Goal: Task Accomplishment & Management: Use online tool/utility

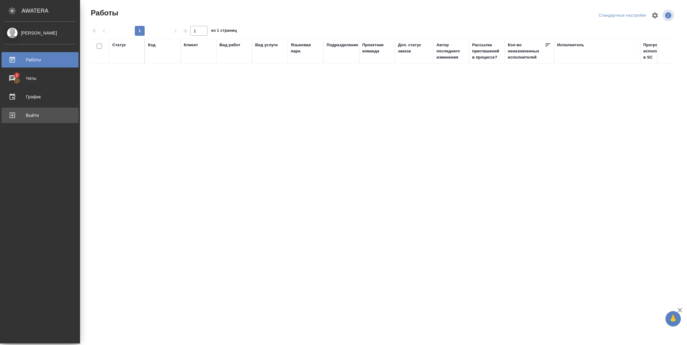
click at [16, 114] on div "Выйти" at bounding box center [40, 115] width 71 height 9
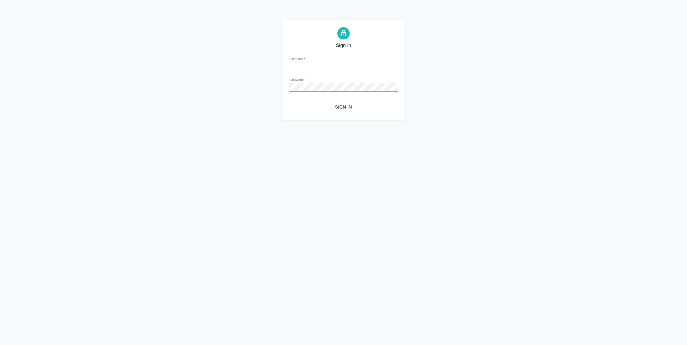
type input "[PERSON_NAME][EMAIL_ADDRESS][DOMAIN_NAME]"
click at [343, 108] on span "Sign in" at bounding box center [343, 107] width 99 height 8
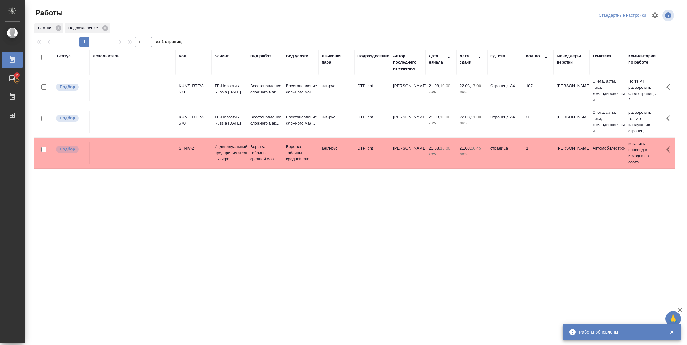
click at [58, 54] on div "Статус" at bounding box center [64, 56] width 14 height 6
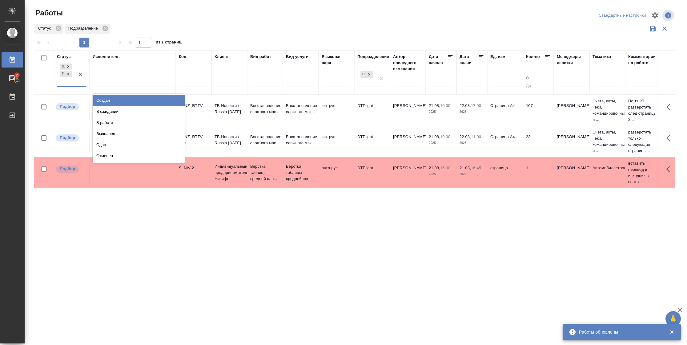
drag, startPoint x: 75, startPoint y: 83, endPoint x: 77, endPoint y: 86, distance: 3.9
click at [75, 83] on div "Подбор Готов к работе" at bounding box center [66, 74] width 18 height 24
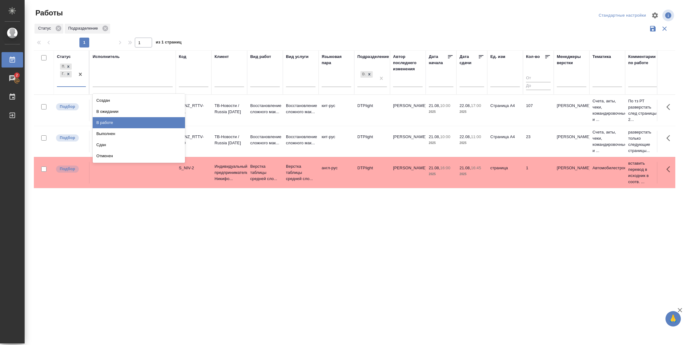
click at [106, 120] on div "В работе" at bounding box center [139, 122] width 92 height 11
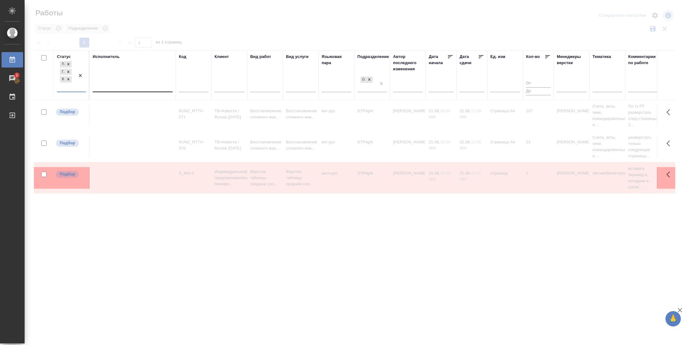
click at [120, 86] on div at bounding box center [133, 85] width 80 height 9
click at [121, 103] on div "Свои работы" at bounding box center [139, 105] width 92 height 11
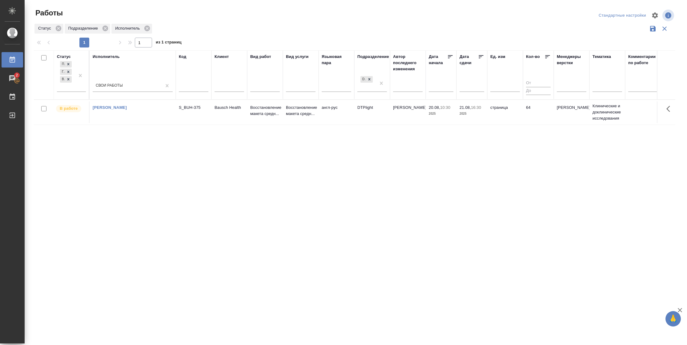
click at [537, 113] on td "64" at bounding box center [538, 112] width 31 height 22
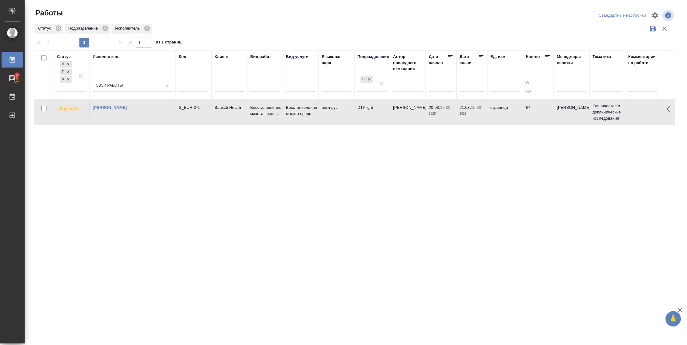
click at [537, 113] on td "64" at bounding box center [538, 112] width 31 height 22
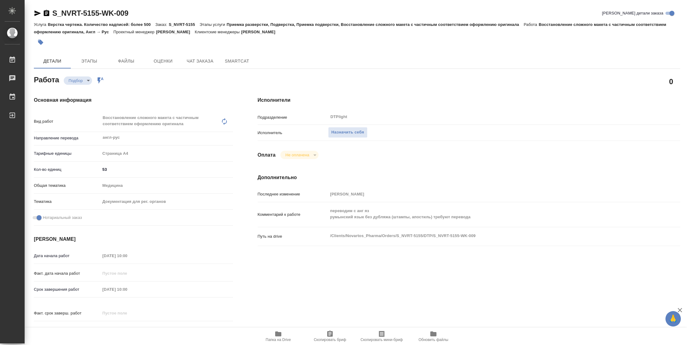
type textarea "x"
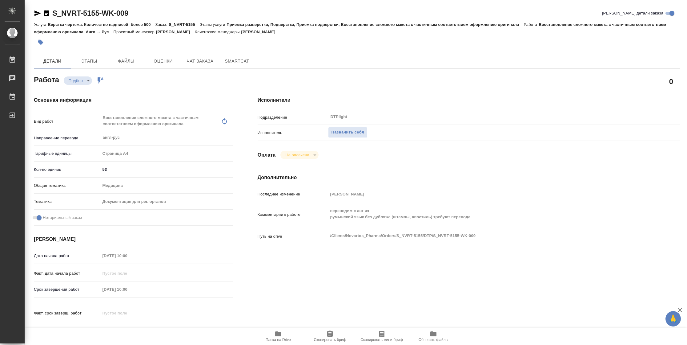
type textarea "x"
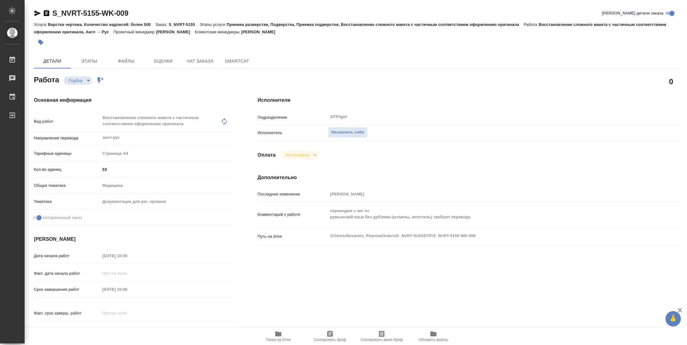
type textarea "x"
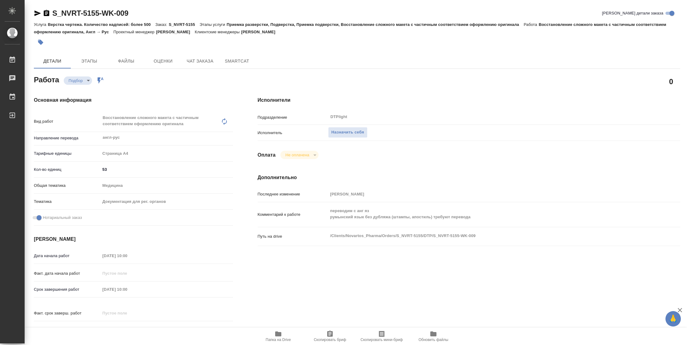
type textarea "x"
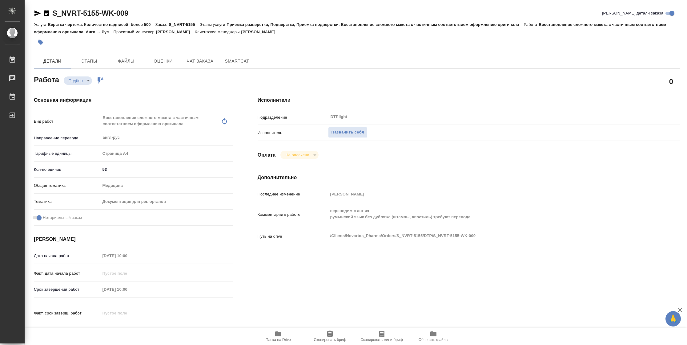
click at [425, 278] on div "Исполнители Подразделение DTPlight ​ Исполнитель Назначить себя Оплата Не оплач…" at bounding box center [469, 218] width 448 height 269
type textarea "x"
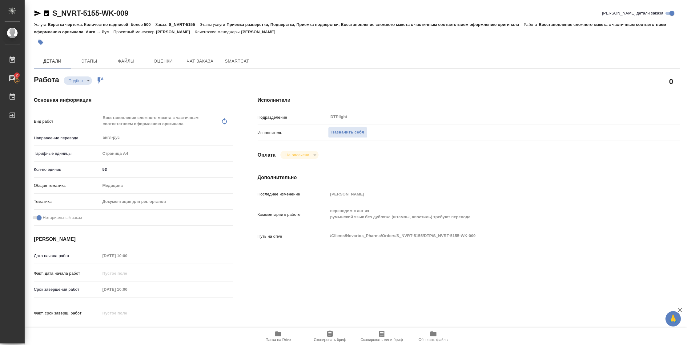
type textarea "x"
click at [285, 337] on span "Папка на Drive" at bounding box center [278, 339] width 25 height 4
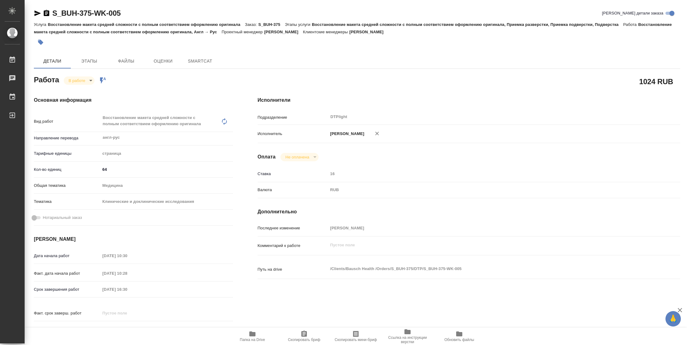
type textarea "x"
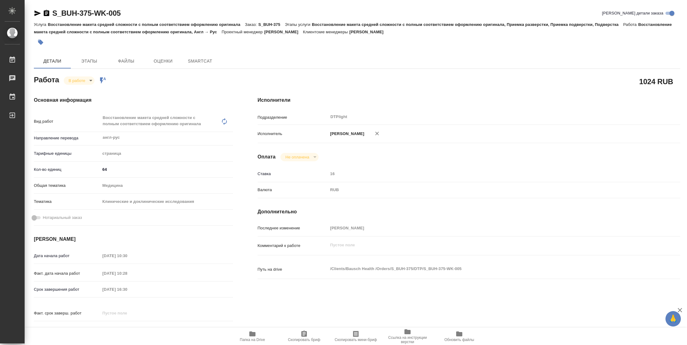
type textarea "x"
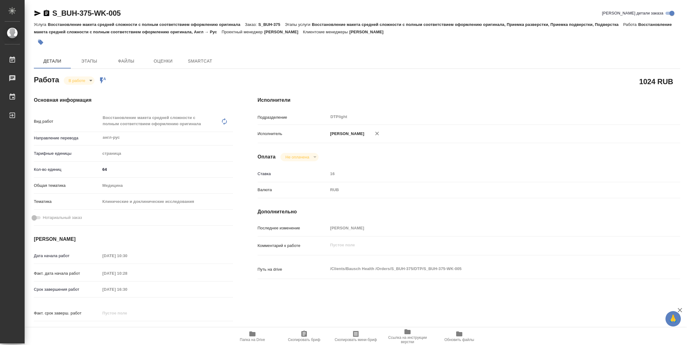
type textarea "x"
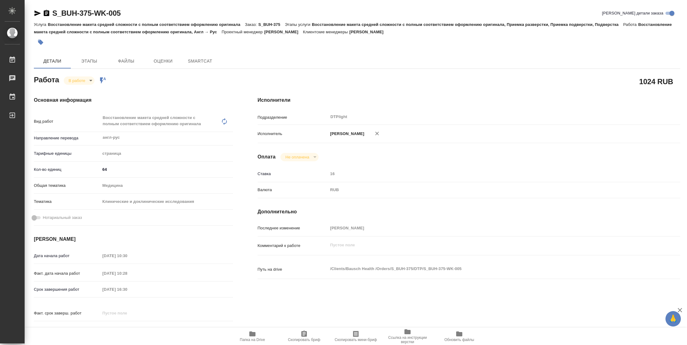
type textarea "x"
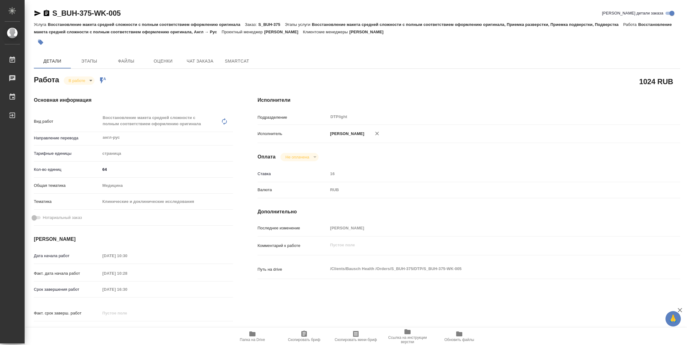
scroll to position [187, 0]
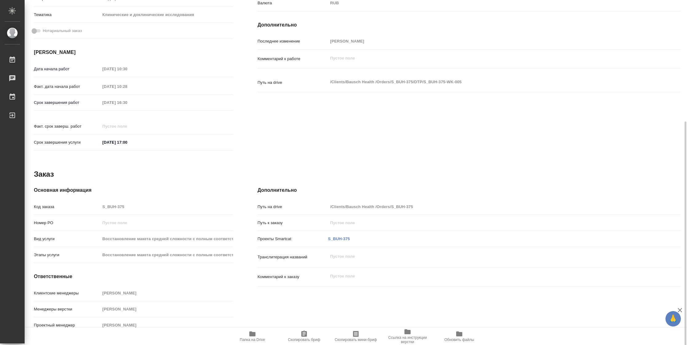
type textarea "x"
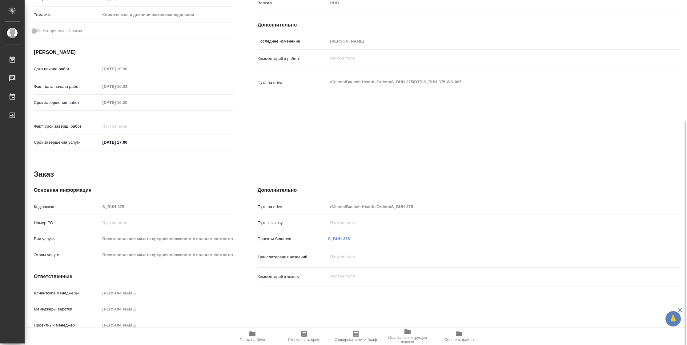
type textarea "x"
